Goal: Transaction & Acquisition: Purchase product/service

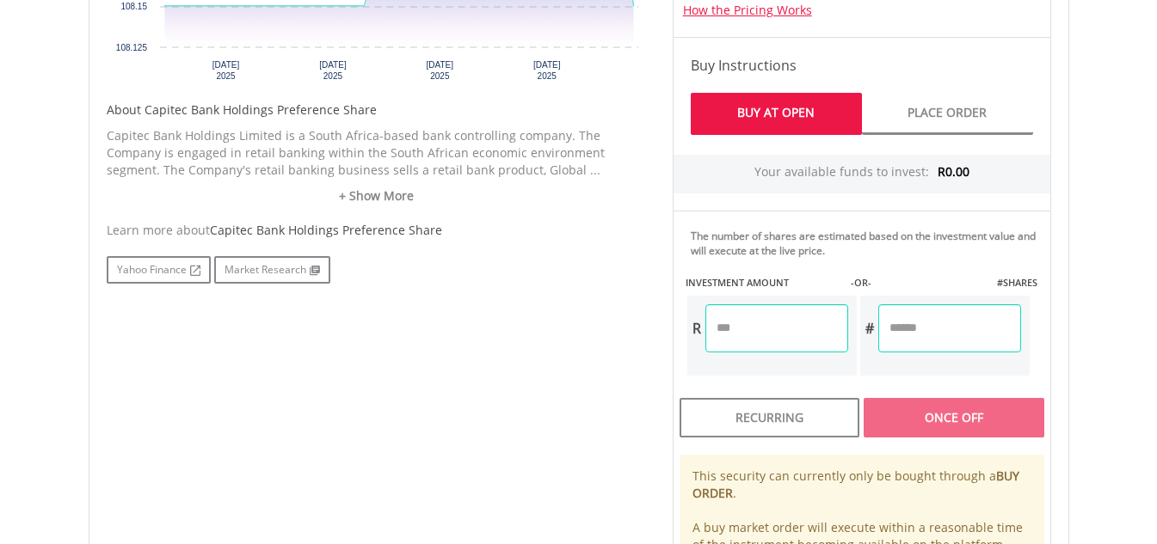
scroll to position [860, 0]
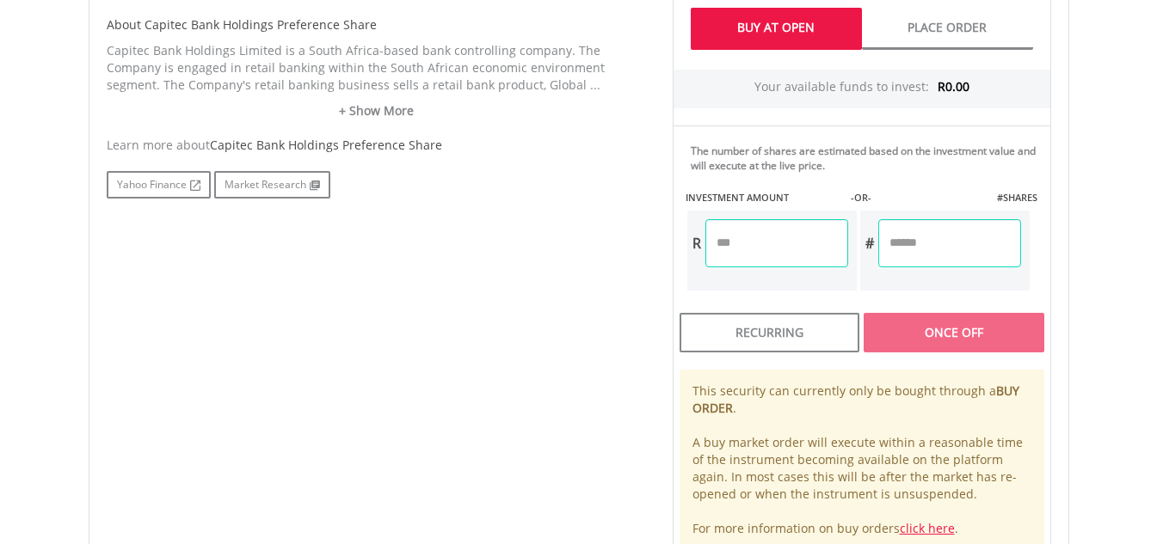
click at [803, 229] on input "number" at bounding box center [776, 243] width 143 height 48
click at [1097, 285] on body "My Investments Invest Now New Listings Sell My Recurring Investments Pending Or…" at bounding box center [578, 15] width 1157 height 1750
type input "*******"
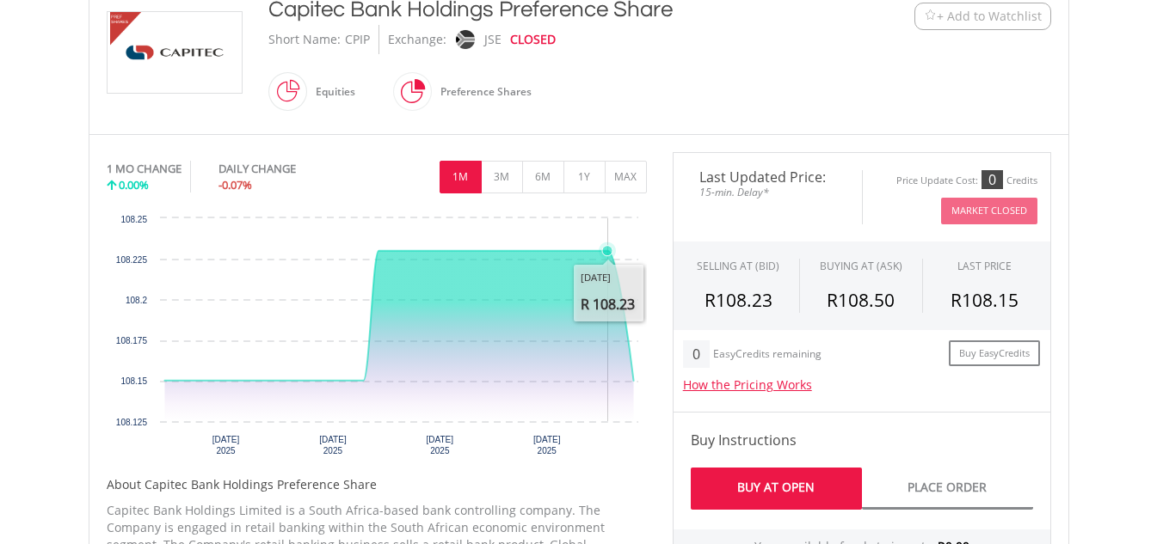
scroll to position [430, 0]
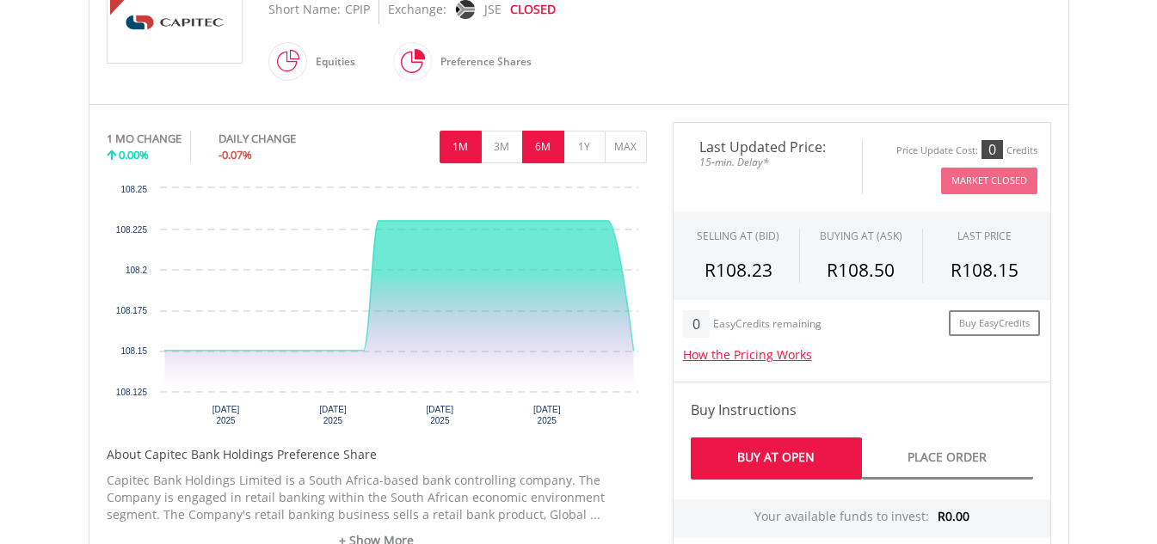
click at [539, 144] on button "6M" at bounding box center [543, 147] width 42 height 33
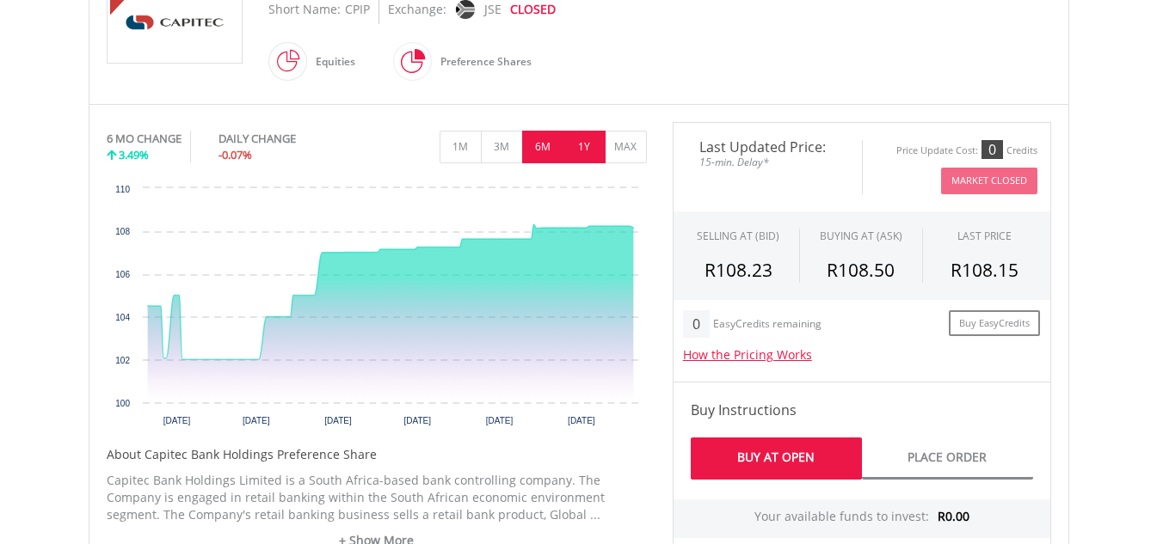
click at [602, 152] on button "1Y" at bounding box center [584, 147] width 42 height 33
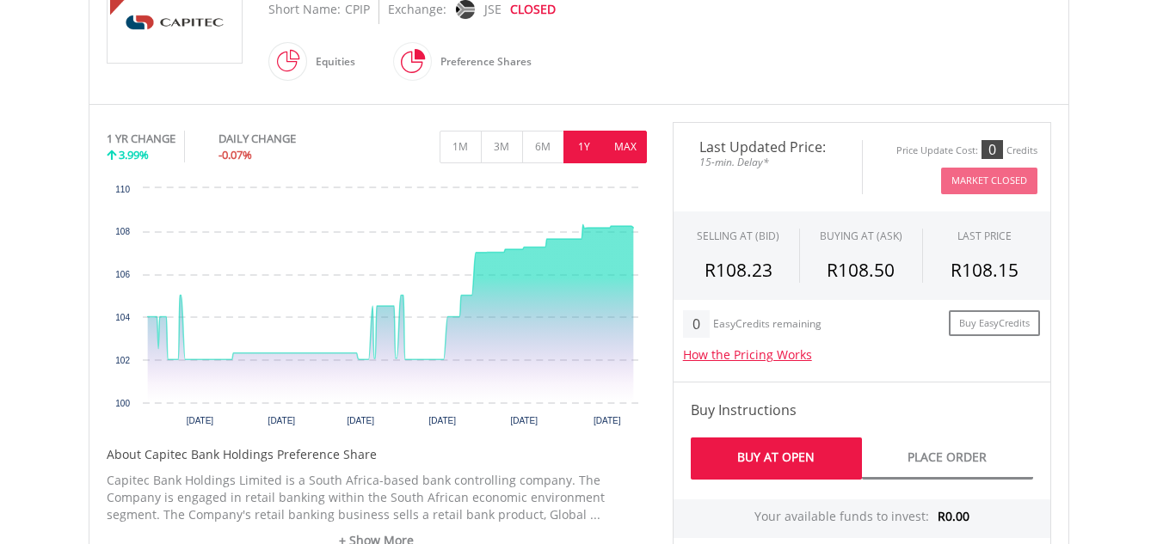
click at [621, 150] on button "MAX" at bounding box center [626, 147] width 42 height 33
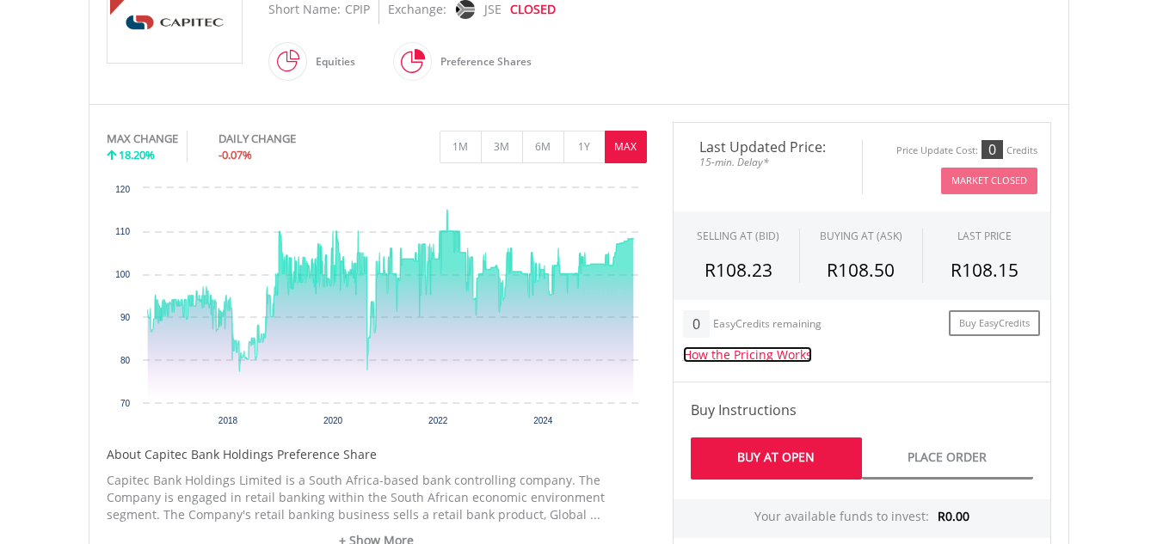
click at [765, 353] on link "How the Pricing Works" at bounding box center [747, 355] width 129 height 16
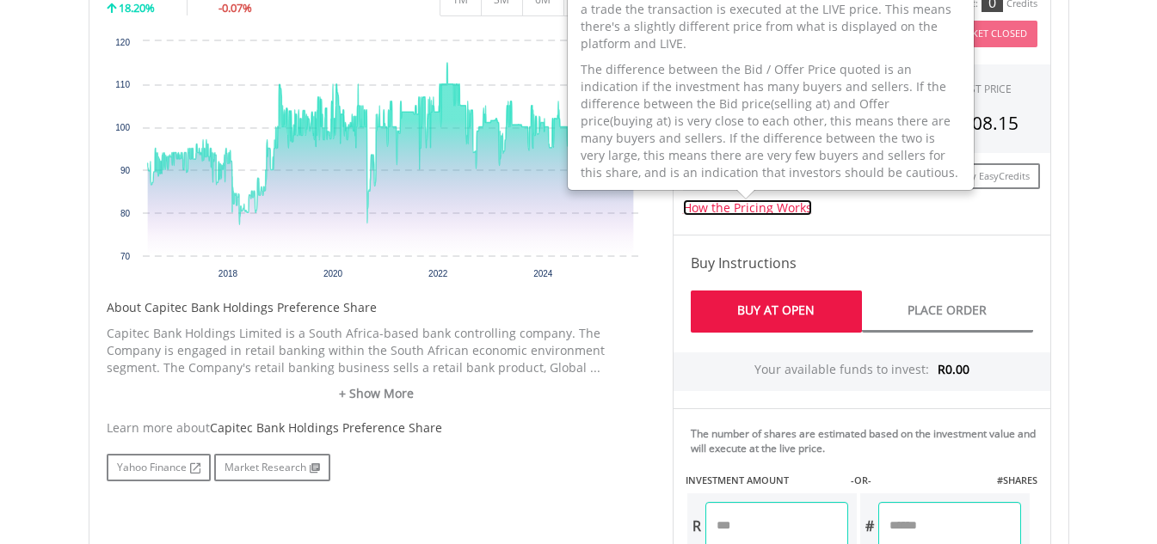
scroll to position [602, 0]
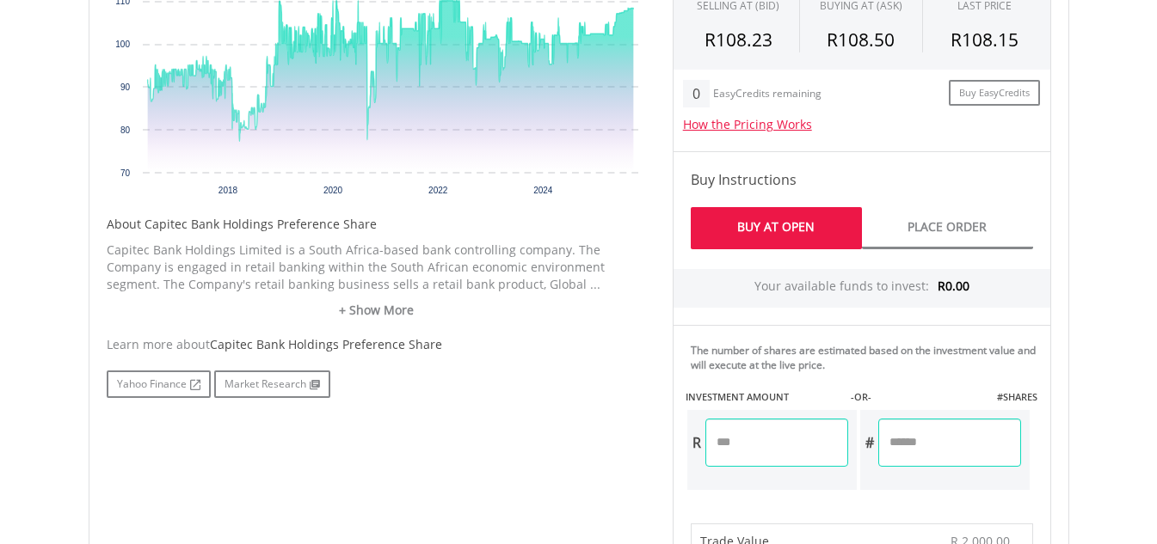
scroll to position [774, 0]
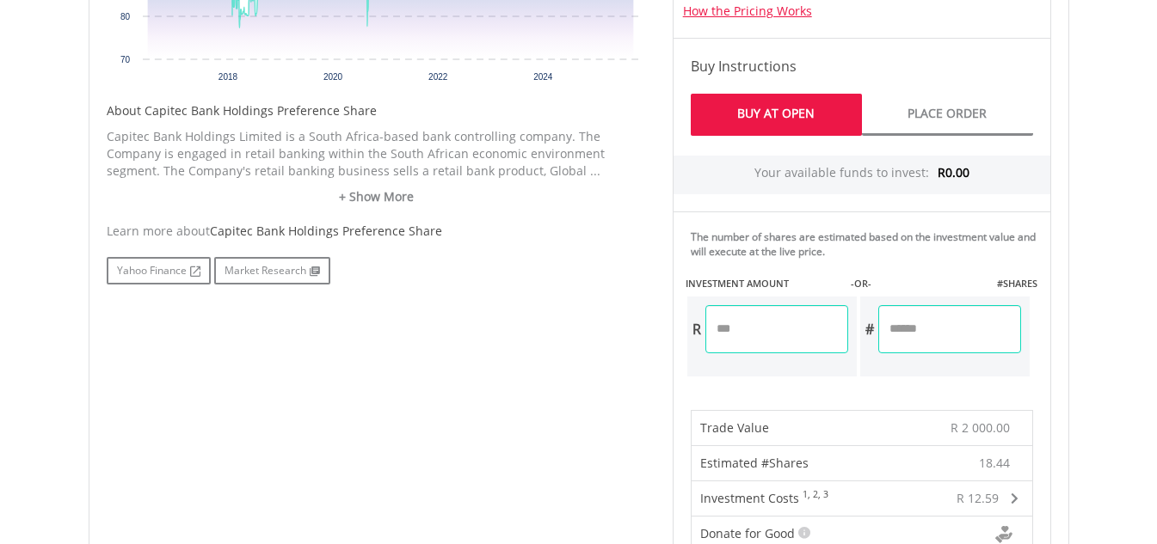
click at [777, 328] on input "*******" at bounding box center [776, 329] width 143 height 48
type input "*"
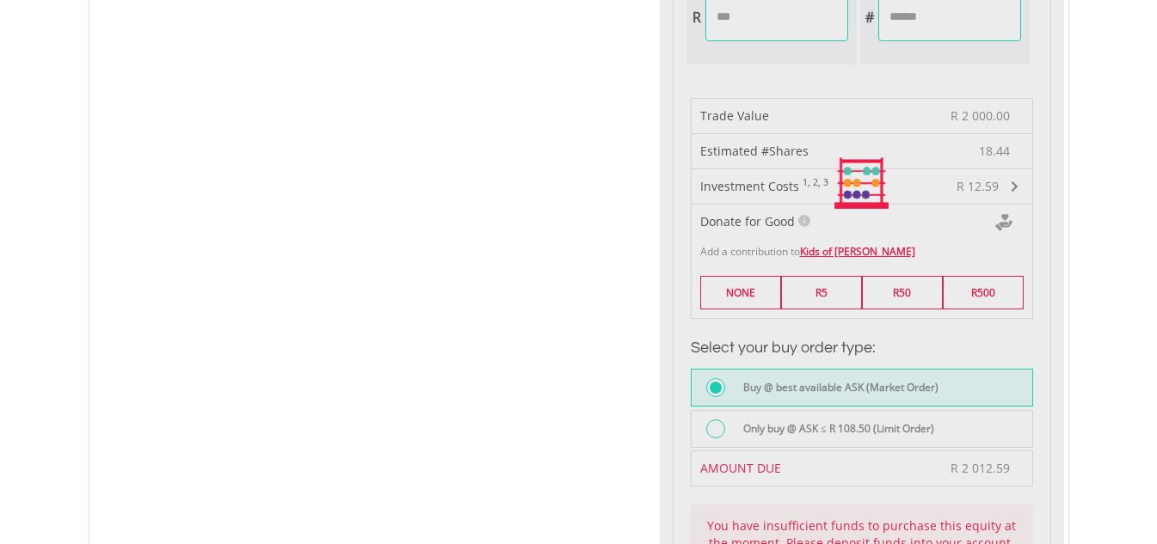
scroll to position [1118, 0]
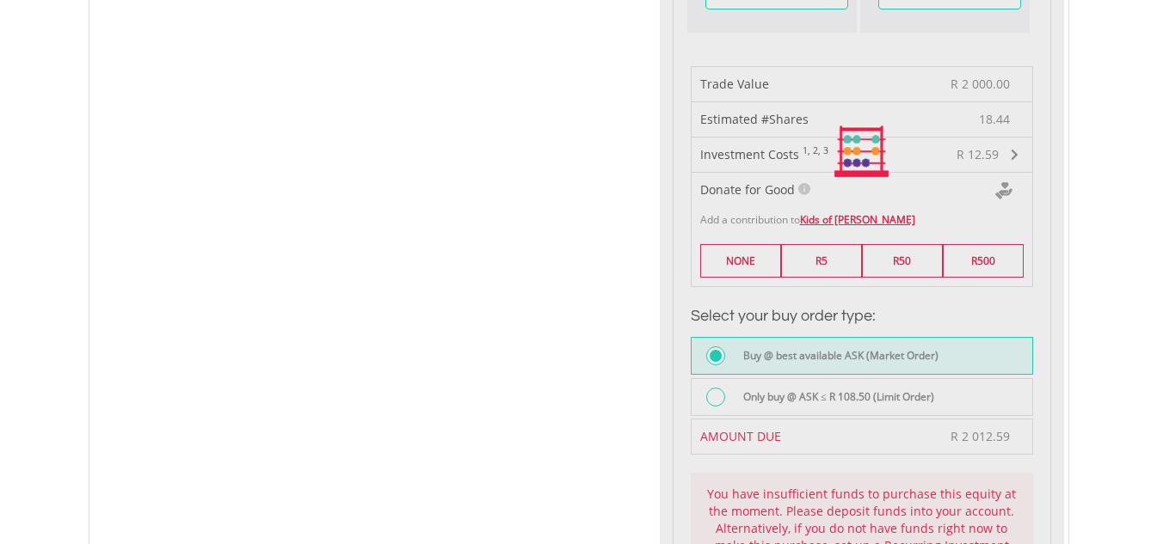
type input "******"
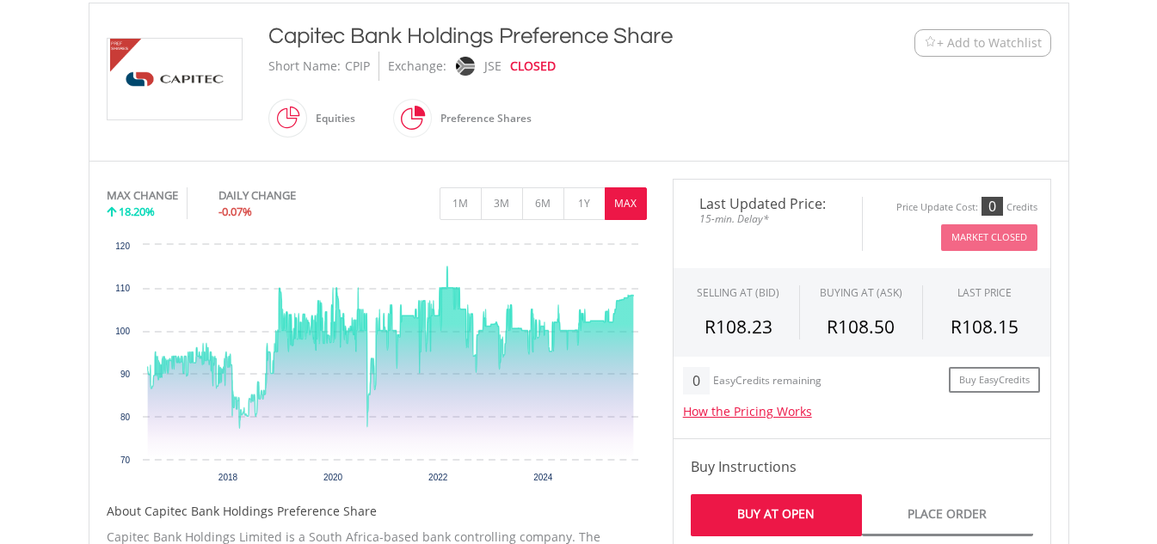
scroll to position [344, 0]
